Goal: Task Accomplishment & Management: Manage account settings

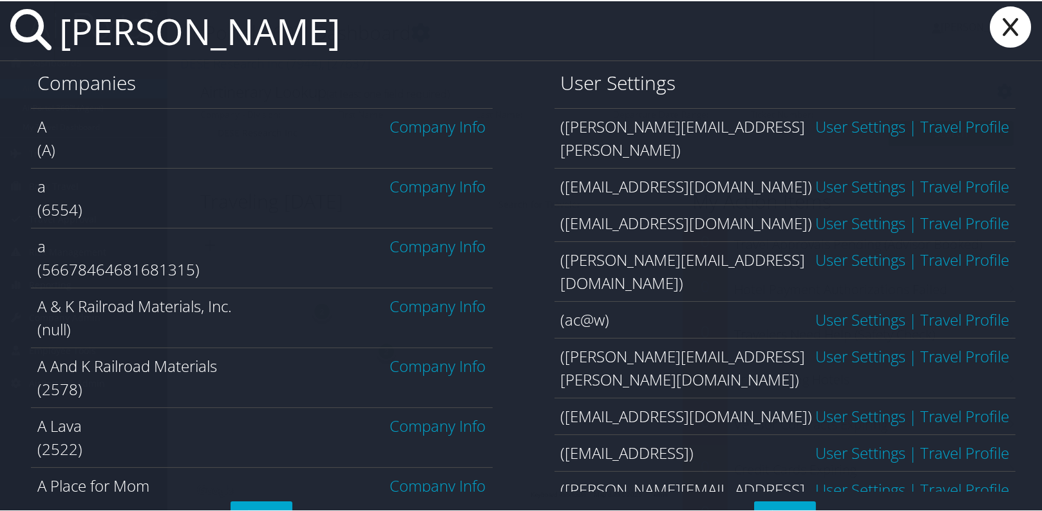
type input "[PERSON_NAME]"
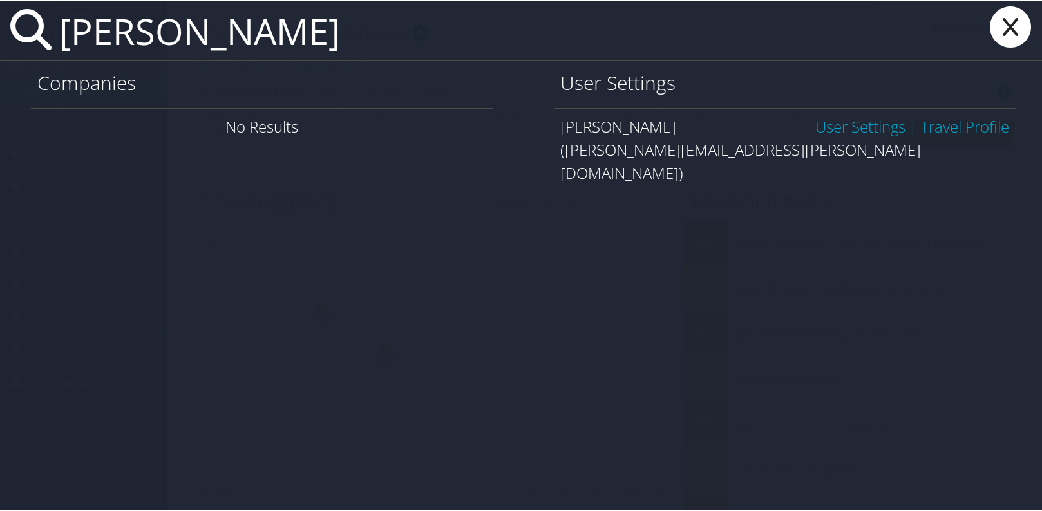
click at [825, 124] on link "User Settings" at bounding box center [860, 125] width 90 height 21
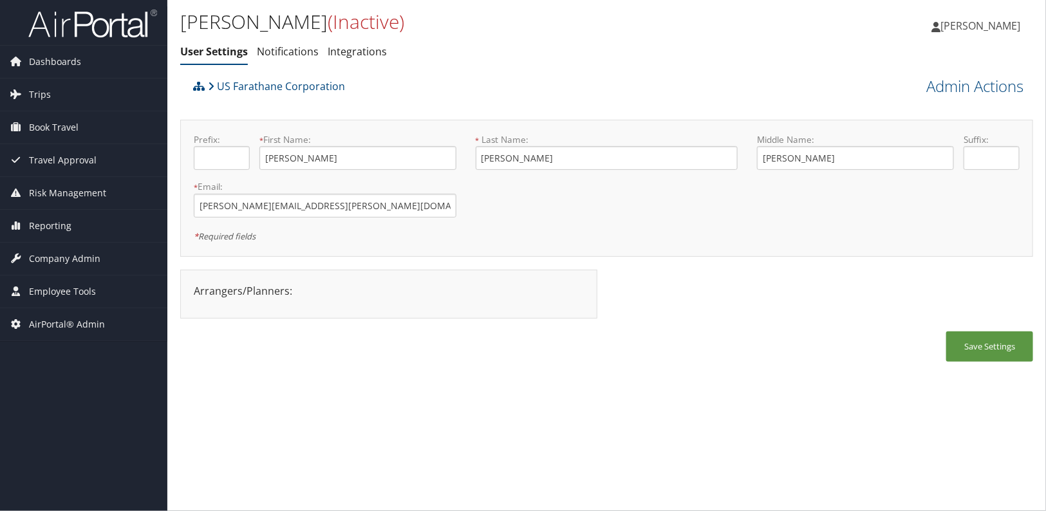
click at [470, 391] on div "Angela Bradway (Inactive) User Settings Notifications Integrations User Setting…" at bounding box center [606, 255] width 879 height 511
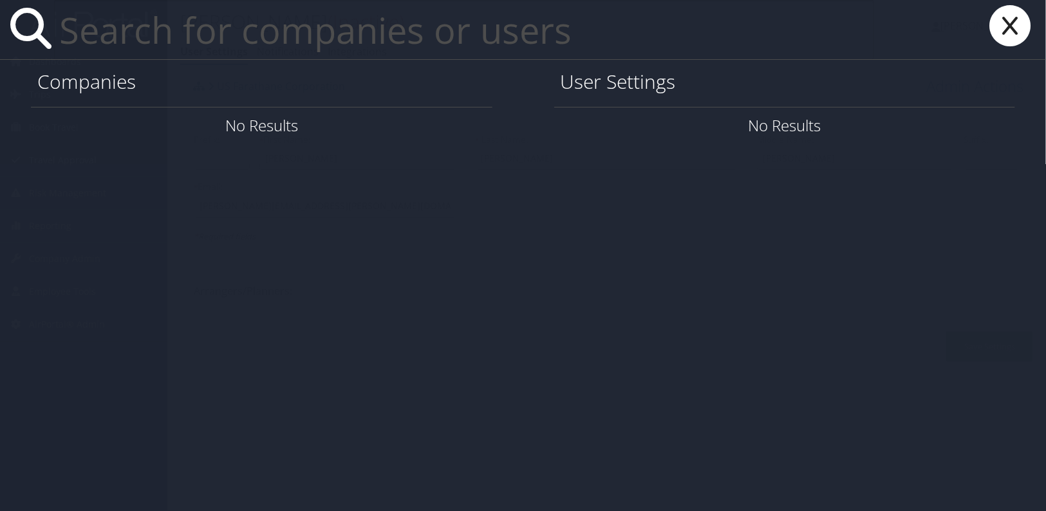
click at [93, 32] on input "text" at bounding box center [464, 29] width 820 height 59
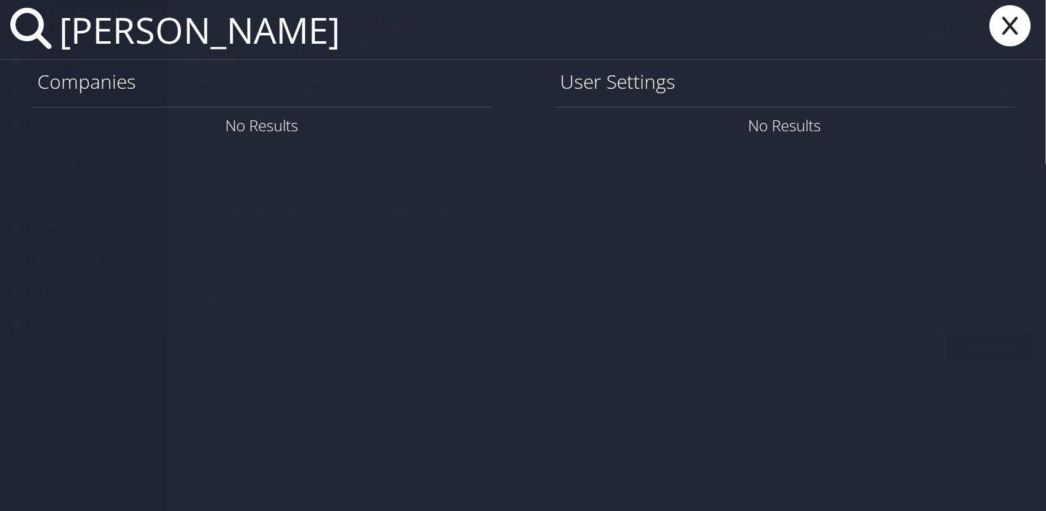
type input "angela bradway"
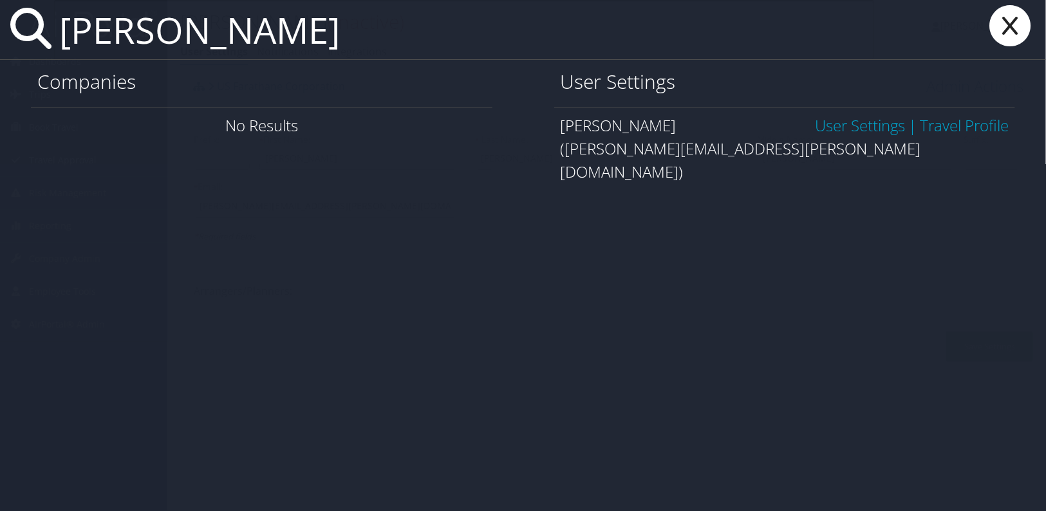
click at [869, 123] on link "User Settings" at bounding box center [860, 125] width 90 height 21
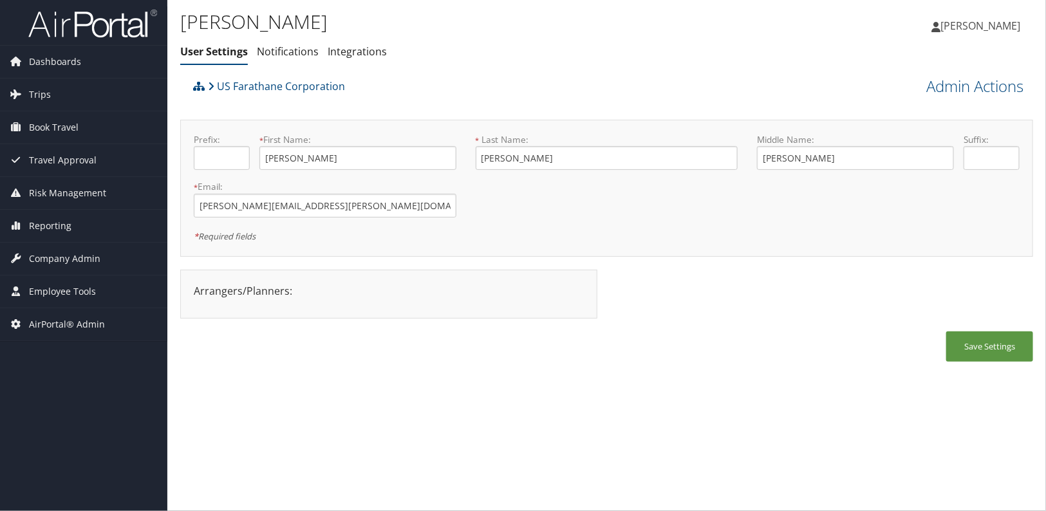
click at [773, 409] on div "Angela Bradway User Settings Notifications Integrations User Settings Notificat…" at bounding box center [606, 255] width 879 height 511
click at [400, 422] on div "Angela Bradway User Settings Notifications Integrations User Settings Notificat…" at bounding box center [606, 255] width 879 height 511
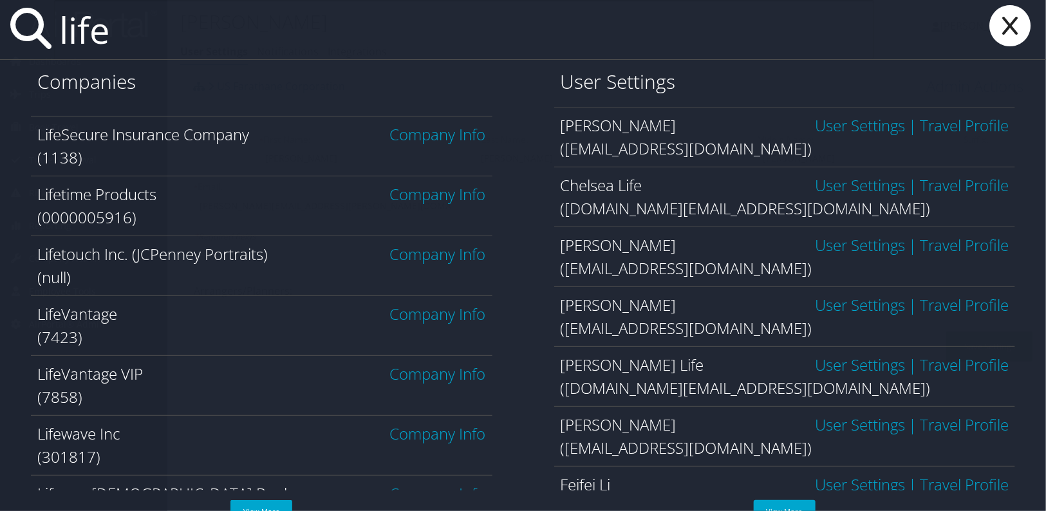
scroll to position [175, 0]
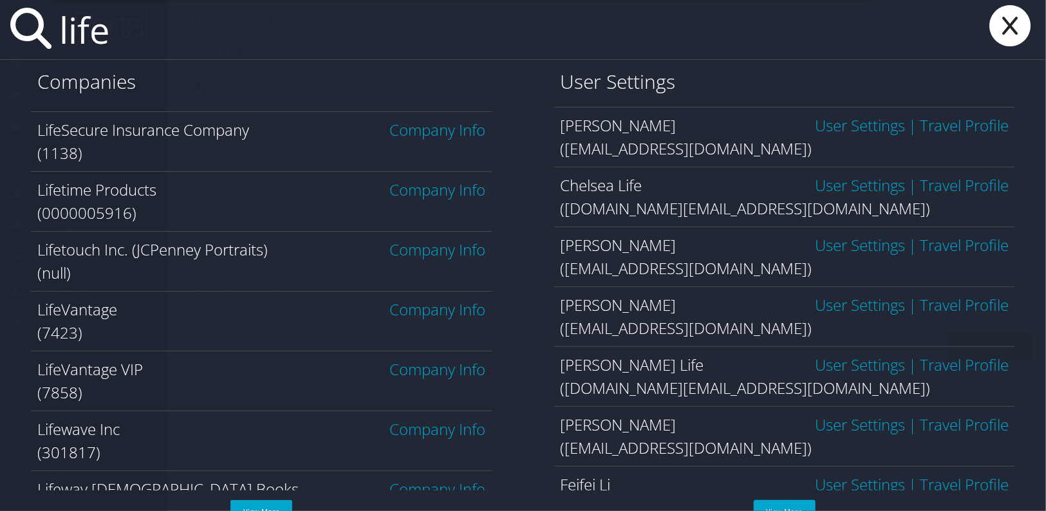
type input "life"
click at [414, 426] on link "Company Info" at bounding box center [438, 429] width 96 height 21
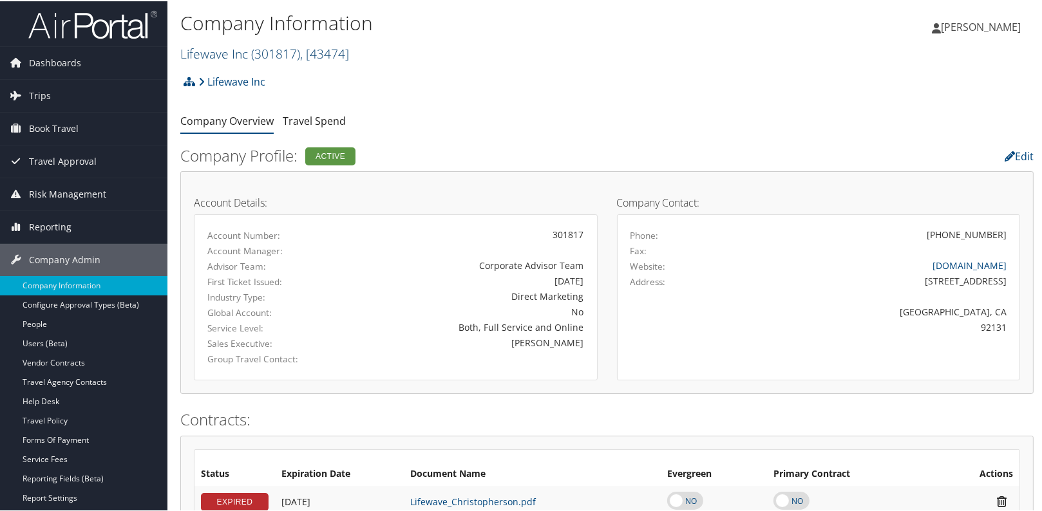
click at [245, 59] on link "Lifewave Inc ( 301817 ) , [ 43474 ]" at bounding box center [264, 52] width 169 height 17
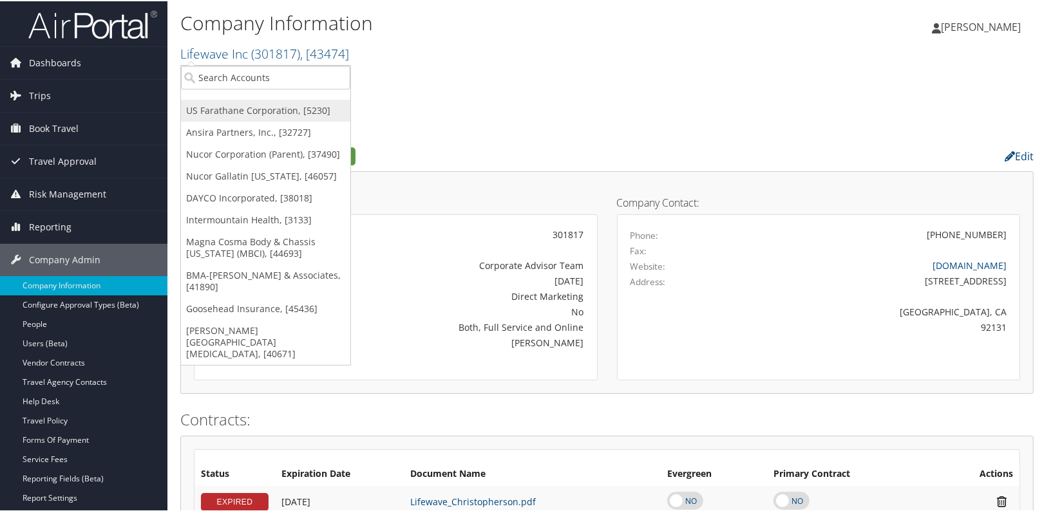
click at [220, 108] on link "US Farathane Corporation, [5230]" at bounding box center [265, 110] width 169 height 22
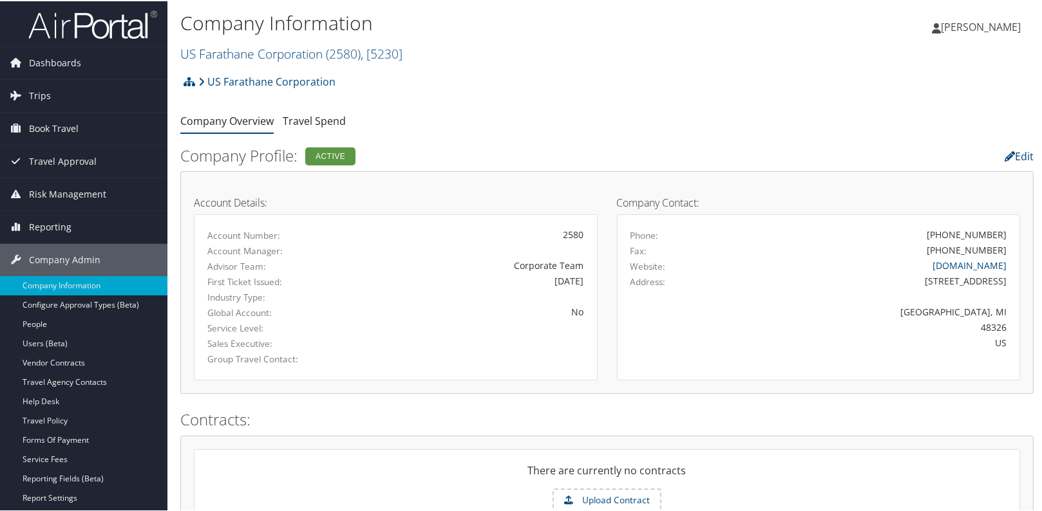
click at [802, 88] on div "US Farathane Corporation Account Structure US Farathane Corporation (2580) ACTI…" at bounding box center [606, 85] width 853 height 35
click at [712, 31] on div "[PERSON_NAME] [PERSON_NAME] My Settings Travel Agency Contacts Log Consulting T…" at bounding box center [871, 31] width 349 height 50
